Goal: Task Accomplishment & Management: Manage account settings

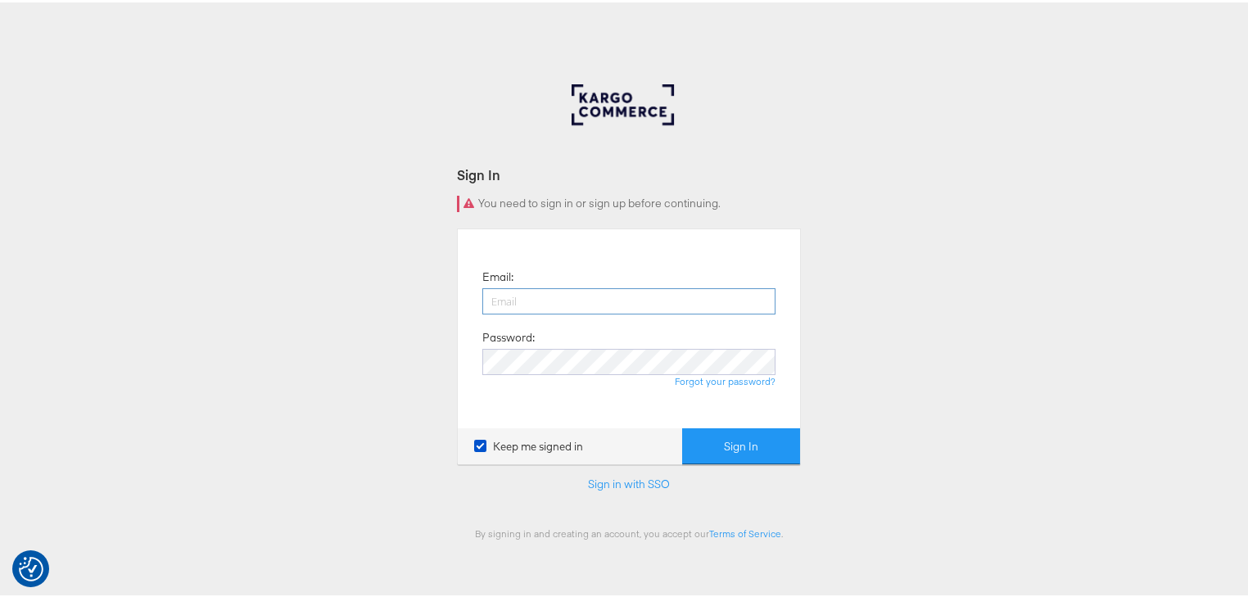
click at [574, 300] on input "email" at bounding box center [628, 299] width 293 height 26
type input "[PERSON_NAME][EMAIL_ADDRESS][PERSON_NAME][DOMAIN_NAME]"
click at [682, 426] on button "Sign In" at bounding box center [741, 444] width 118 height 37
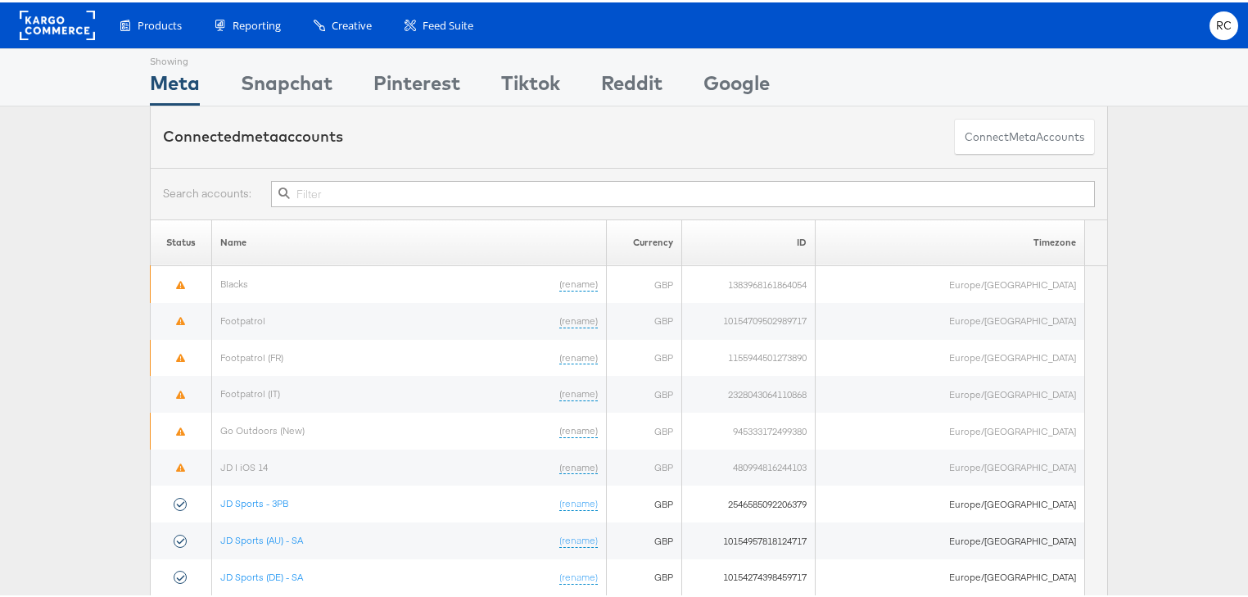
click at [295, 187] on input "text" at bounding box center [683, 191] width 824 height 26
